Goal: Information Seeking & Learning: Learn about a topic

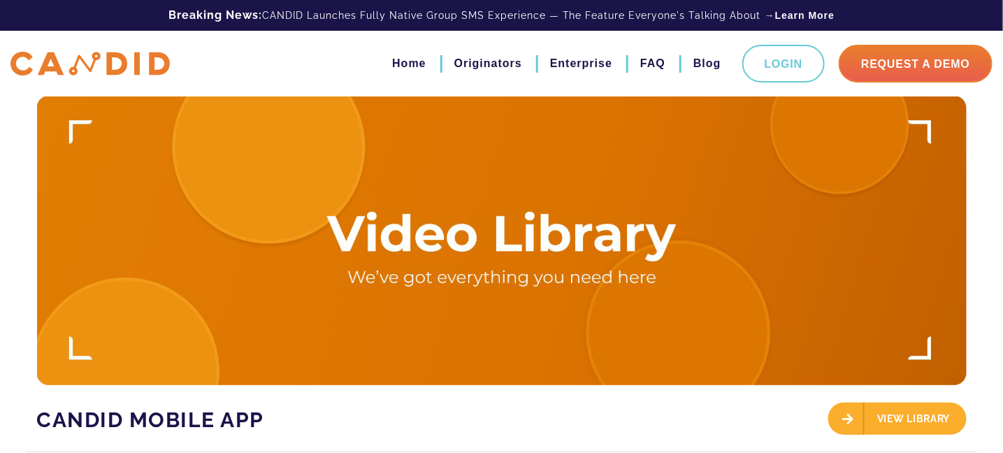
scroll to position [69, 0]
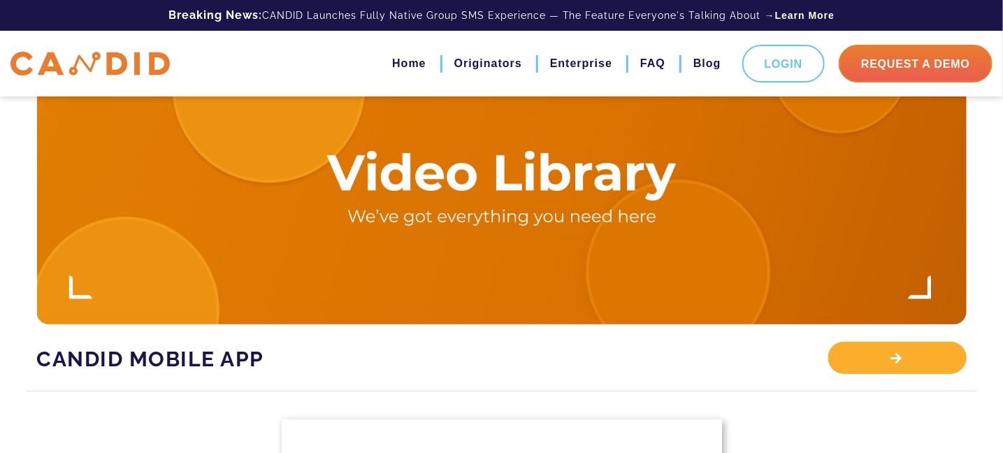
click at [895, 358] on div "View Library" at bounding box center [897, 358] width 138 height 32
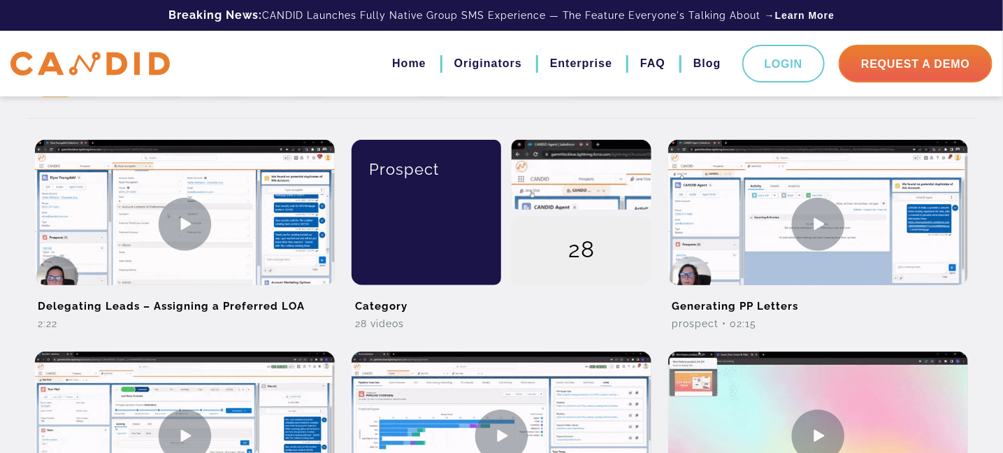
scroll to position [419, 0]
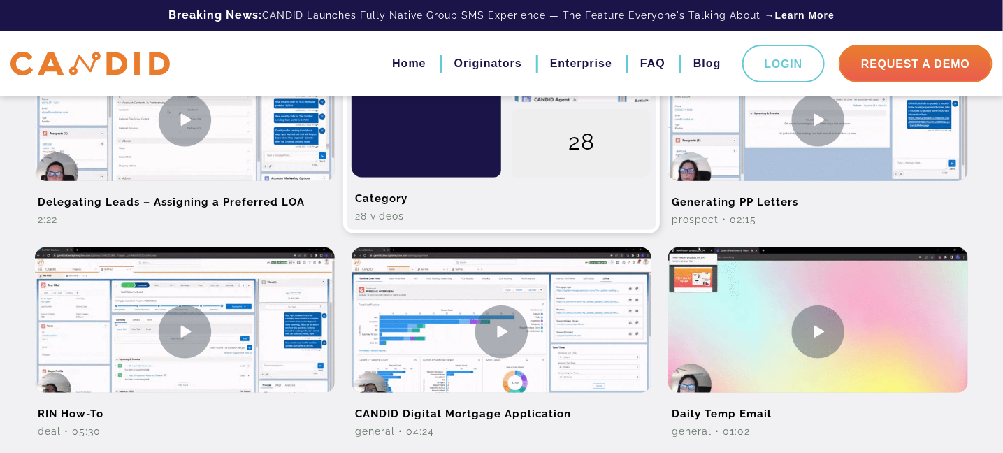
scroll to position [419, 0]
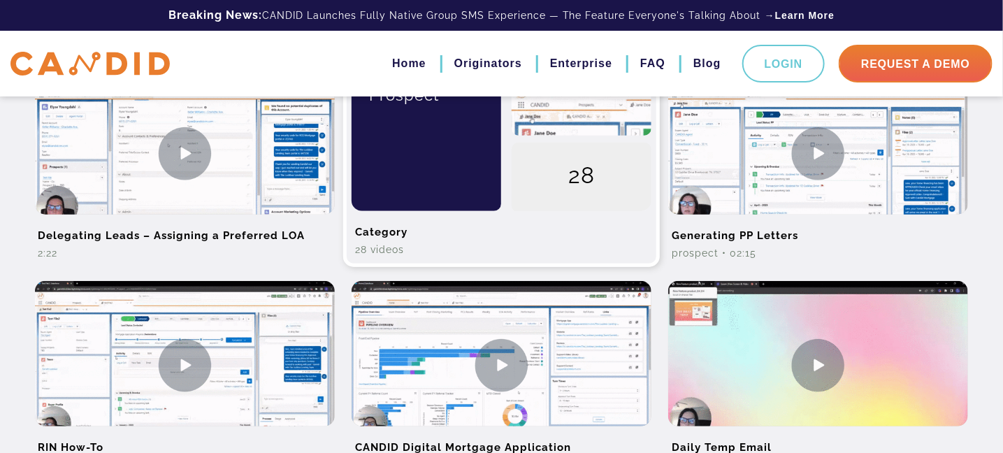
click at [465, 203] on div "Prospect" at bounding box center [421, 138] width 161 height 145
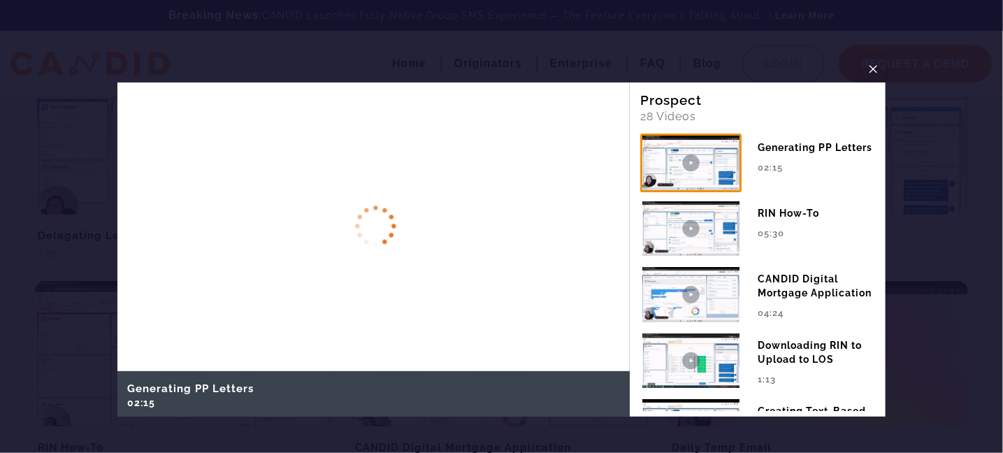
click at [875, 65] on span "×" at bounding box center [873, 69] width 11 height 22
